Goal: Information Seeking & Learning: Learn about a topic

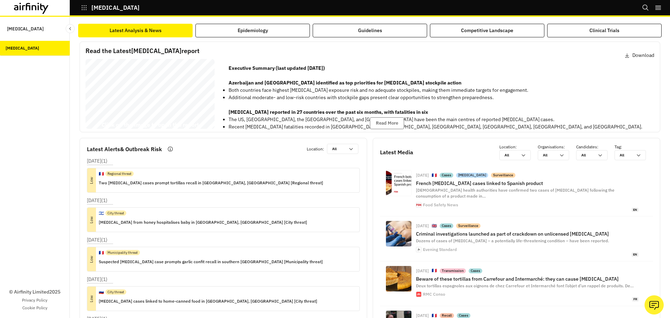
click at [238, 35] on button "Epidemiology" at bounding box center [252, 31] width 115 height 14
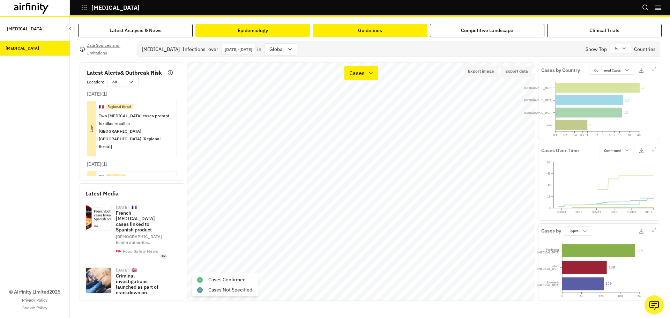
click at [399, 31] on button "Guidelines" at bounding box center [370, 31] width 115 height 14
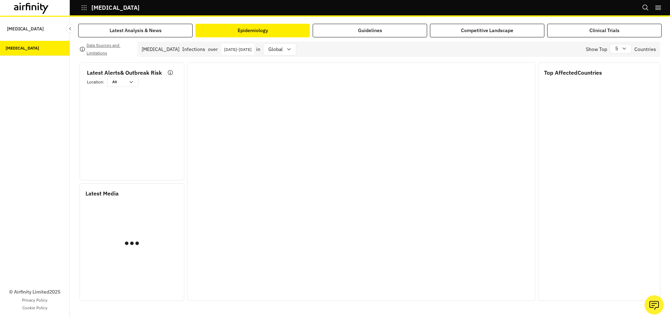
click at [236, 35] on button "Epidemiology" at bounding box center [252, 31] width 115 height 14
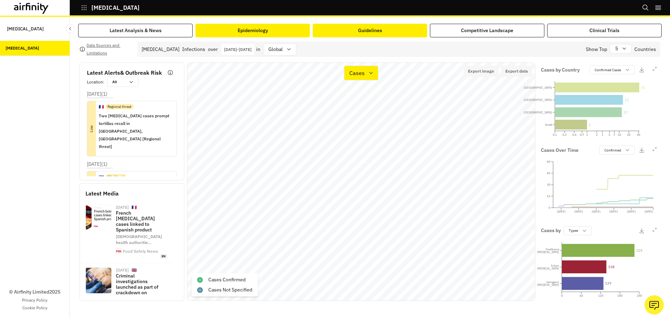
click at [363, 34] on div "Guidelines" at bounding box center [370, 30] width 24 height 7
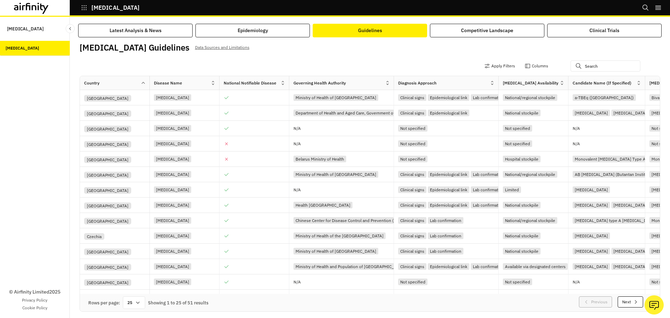
click at [18, 8] on icon at bounding box center [16, 7] width 5 height 5
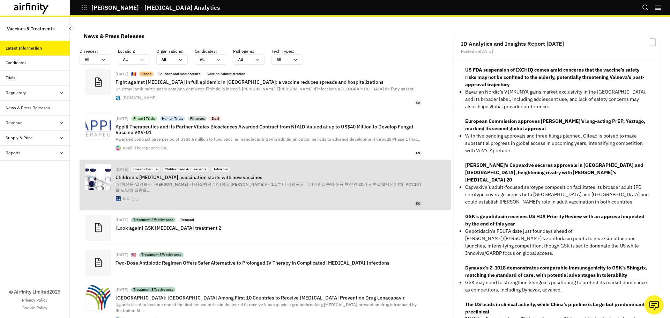
scroll to position [511, 204]
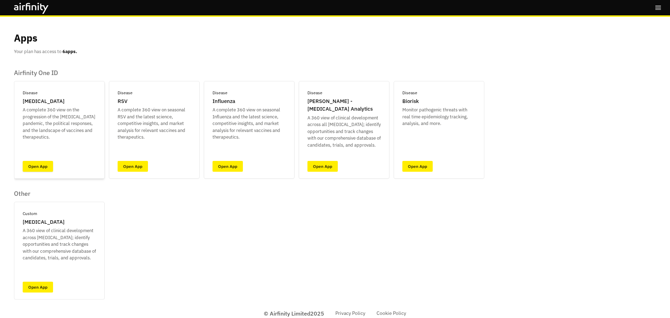
click at [34, 166] on link "Open App" at bounding box center [38, 166] width 30 height 11
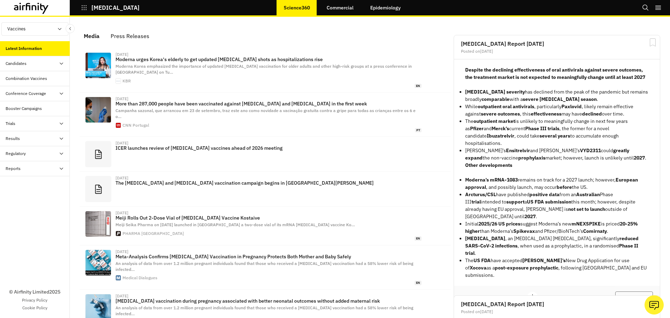
scroll to position [429, 204]
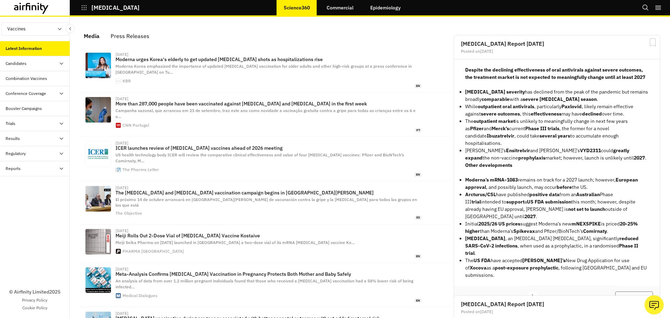
click at [325, 2] on link "Commercial" at bounding box center [340, 7] width 41 height 17
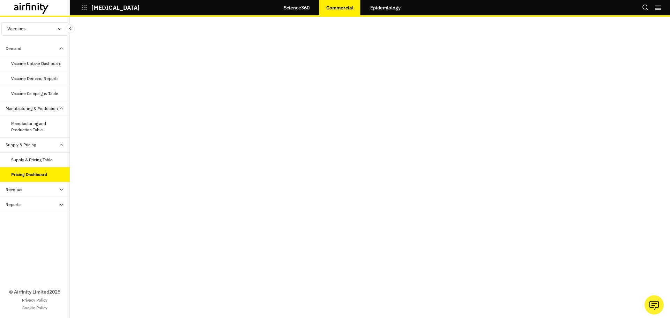
click at [54, 96] on div "Vaccine Campaigns Table" at bounding box center [34, 93] width 47 height 6
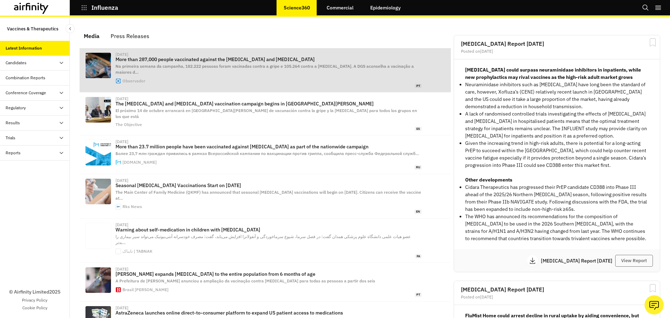
scroll to position [429, 204]
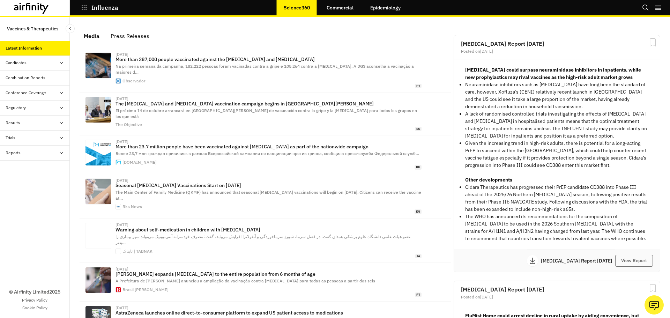
click at [40, 6] on icon at bounding box center [44, 8] width 8 height 10
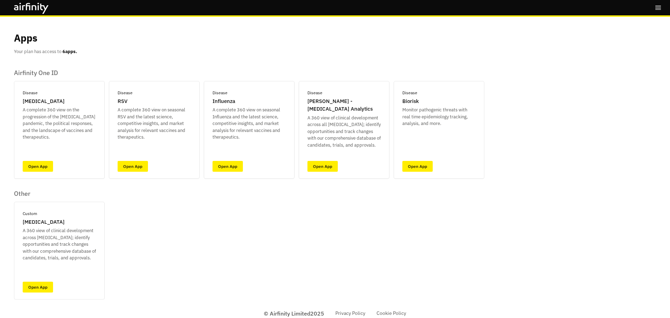
drag, startPoint x: 40, startPoint y: 6, endPoint x: 558, endPoint y: 97, distance: 525.7
click at [562, 96] on div "Apps Your plan has access to 6 apps. Airfinity One ID Disease COVID-19 A comple…" at bounding box center [335, 158] width 642 height 283
click at [404, 102] on p "Biorisk" at bounding box center [411, 101] width 16 height 8
click at [427, 168] on link "Open App" at bounding box center [418, 166] width 30 height 11
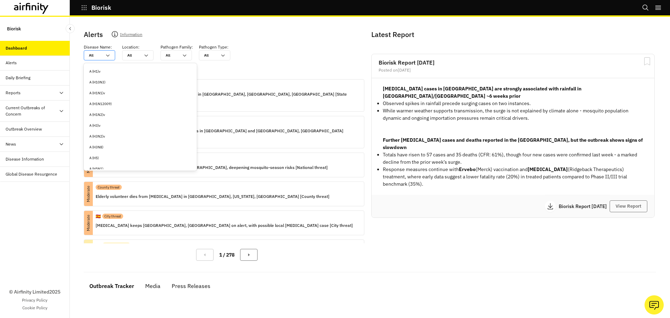
click at [109, 51] on div "All All" at bounding box center [99, 55] width 31 height 10
drag, startPoint x: 94, startPoint y: 154, endPoint x: 122, endPoint y: 156, distance: 28.3
click at [94, 154] on div "Mpox" at bounding box center [140, 155] width 102 height 5
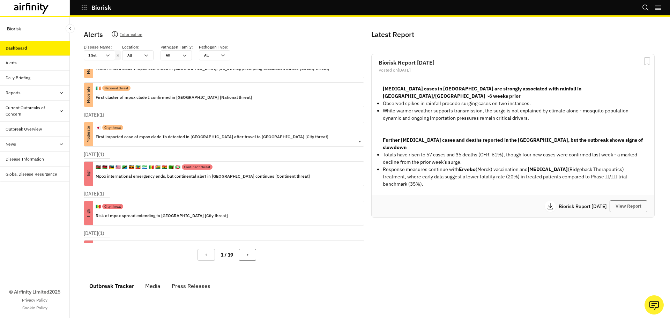
scroll to position [70, 0]
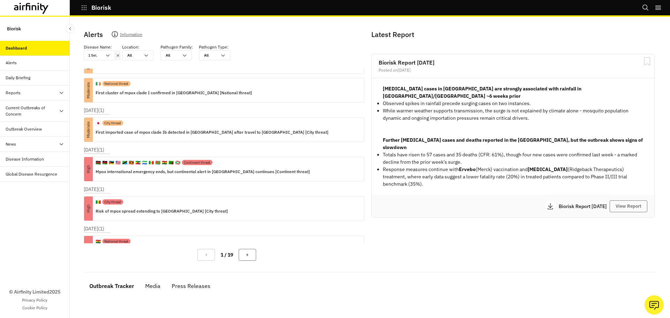
click at [126, 289] on div "Outbreak Tracker" at bounding box center [111, 286] width 45 height 10
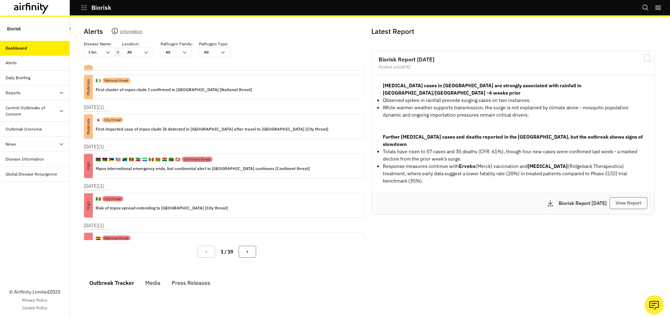
scroll to position [0, 0]
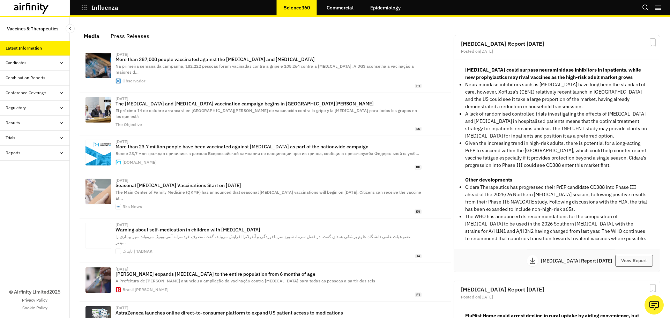
scroll to position [429, 204]
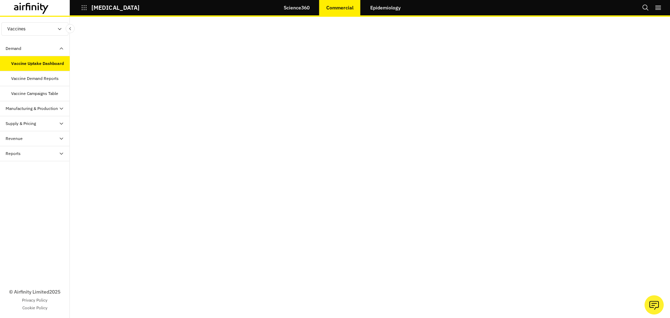
click at [41, 3] on icon at bounding box center [31, 8] width 35 height 11
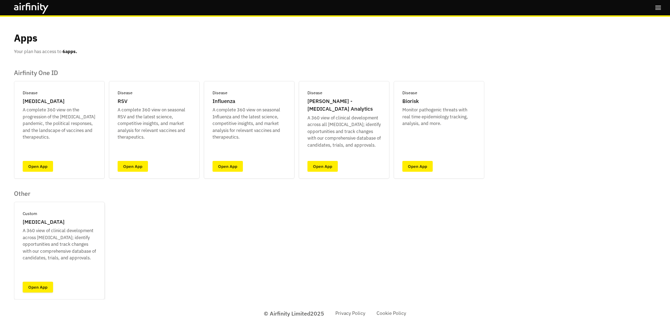
click at [36, 288] on link "Open App" at bounding box center [38, 287] width 30 height 11
click at [46, 169] on link "Open App" at bounding box center [38, 166] width 30 height 11
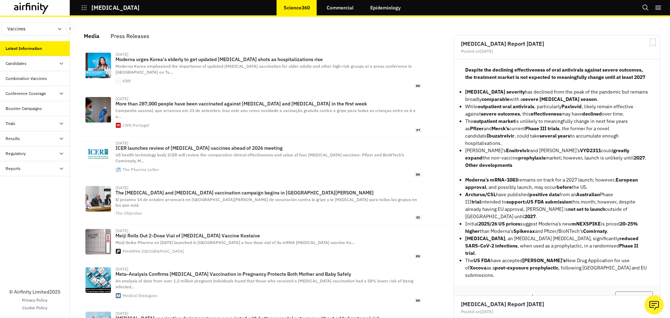
scroll to position [429, 204]
